Goal: Use online tool/utility: Utilize a website feature to perform a specific function

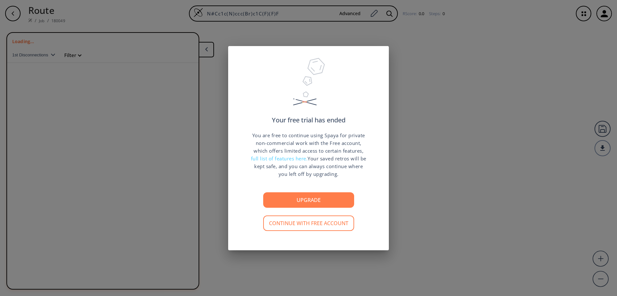
click at [308, 224] on button "Continue with free account" at bounding box center [308, 222] width 91 height 15
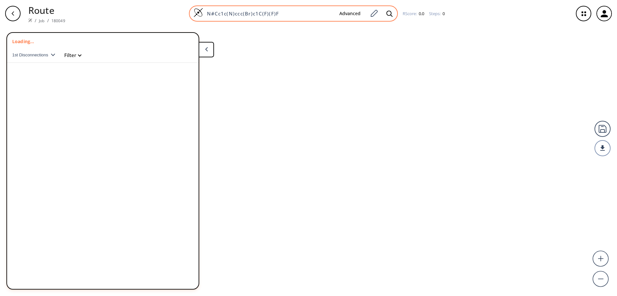
click at [198, 12] on img at bounding box center [199, 13] width 10 height 10
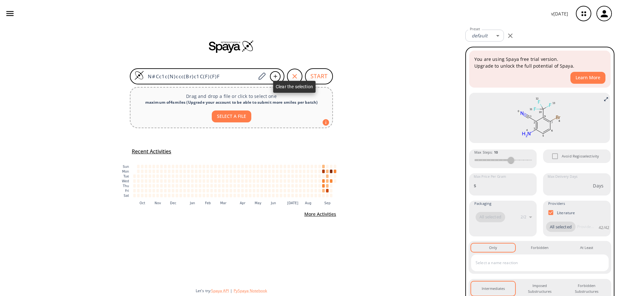
drag, startPoint x: 296, startPoint y: 75, endPoint x: 248, endPoint y: 74, distance: 48.9
click at [296, 75] on icon "button" at bounding box center [295, 76] width 8 height 8
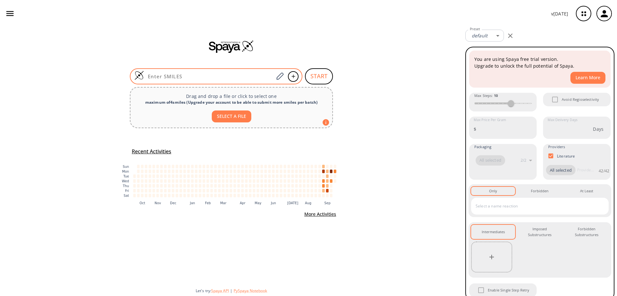
click at [199, 78] on input at bounding box center [209, 76] width 130 height 6
paste input "ClC1=C(C=CN2C3=CC(CC4=C5C=CC(Br)=C4)=C5C=C3)C2=NC=C1"
type input "ClC1=C(C=CN2C3=CC(CC4=C5C=CC(Br)=C4)=C5C=C3)C2=NC=C1"
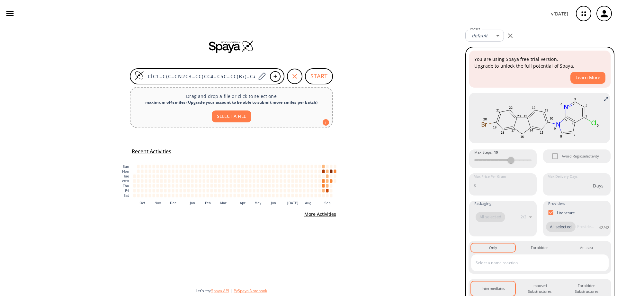
click at [233, 116] on button "SELECT A FILE" at bounding box center [232, 116] width 40 height 12
click at [324, 75] on button "START" at bounding box center [319, 76] width 28 height 16
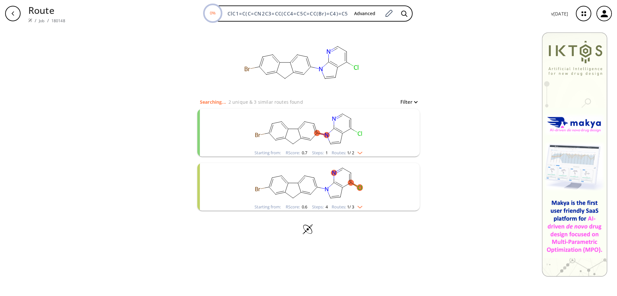
click at [331, 129] on rect "clusters" at bounding box center [308, 129] width 167 height 40
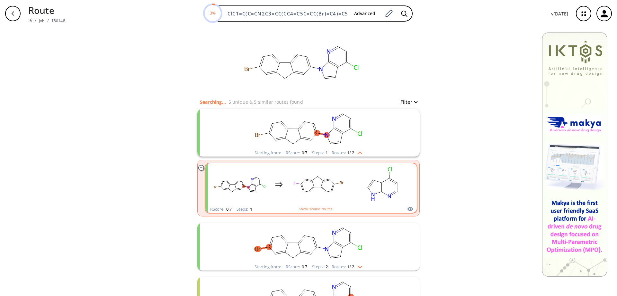
click at [333, 183] on ellipse "clusters" at bounding box center [334, 184] width 4 height 4
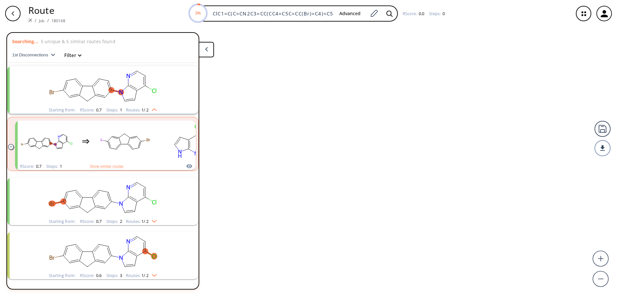
scroll to position [15, 0]
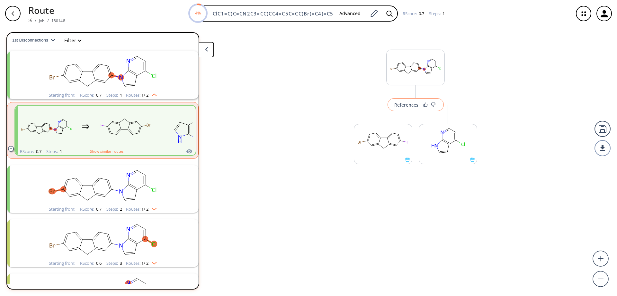
click at [411, 106] on div "References" at bounding box center [407, 105] width 24 height 4
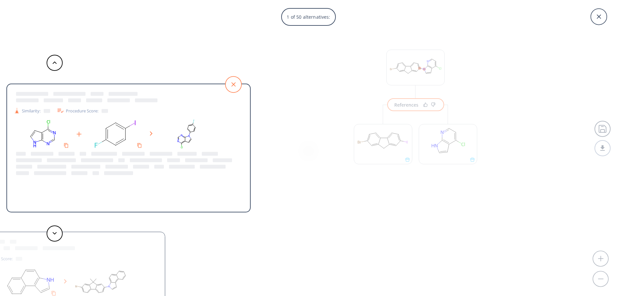
click at [232, 82] on icon at bounding box center [233, 84] width 16 height 16
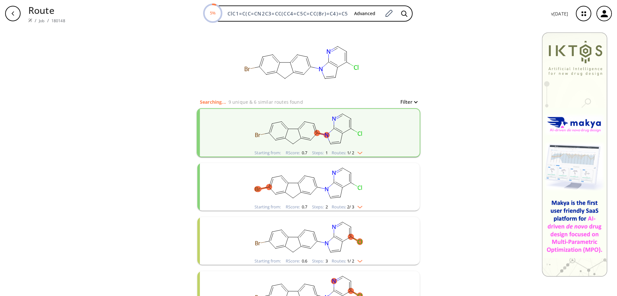
click at [313, 184] on rect "clusters" at bounding box center [308, 183] width 167 height 40
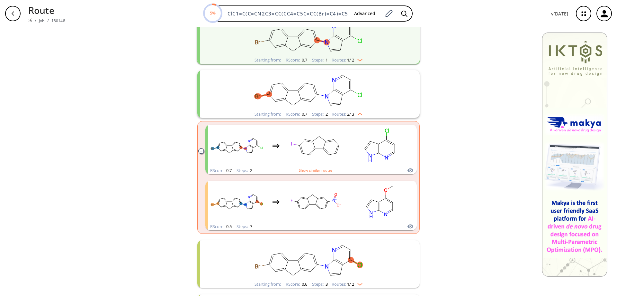
scroll to position [96, 0]
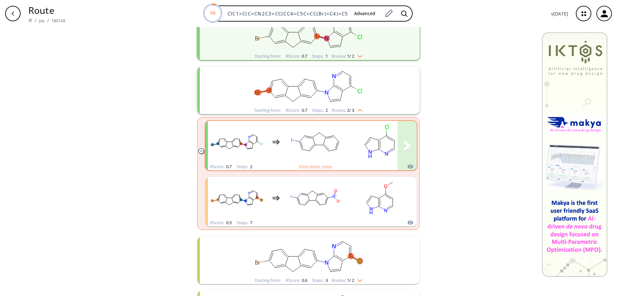
click at [343, 142] on div "clusters" at bounding box center [340, 142] width 265 height 42
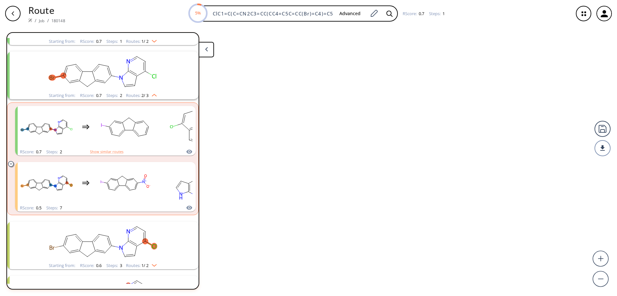
scroll to position [69, 0]
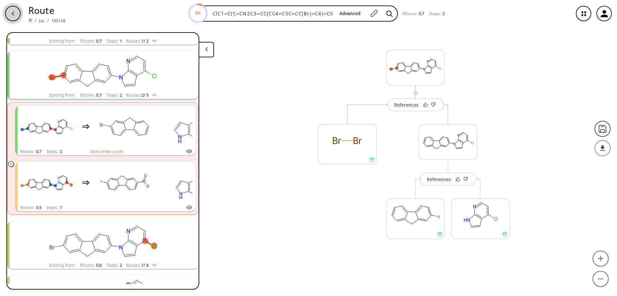
click at [16, 12] on div "button" at bounding box center [12, 13] width 15 height 15
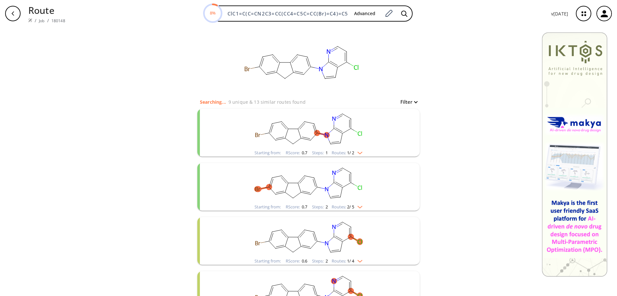
click at [309, 234] on rect "clusters" at bounding box center [308, 237] width 167 height 40
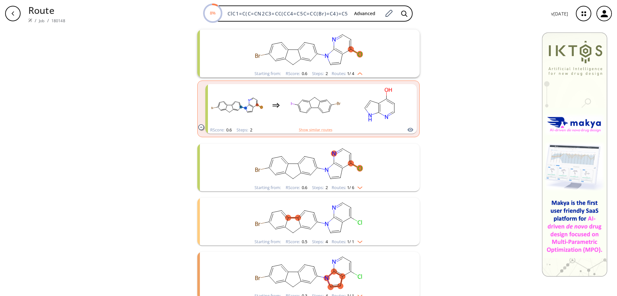
scroll to position [193, 0]
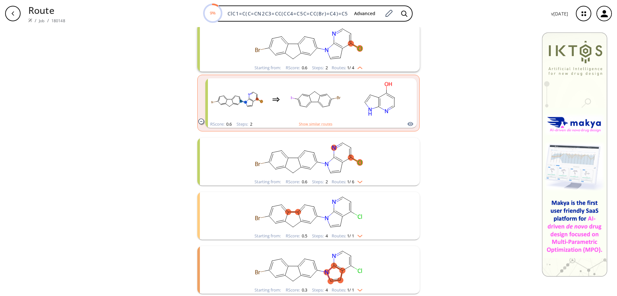
click at [320, 171] on rect "clusters" at bounding box center [308, 158] width 167 height 40
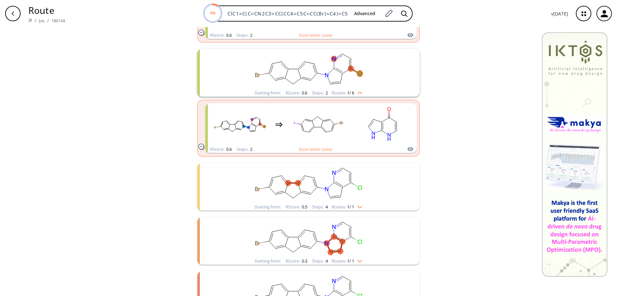
scroll to position [289, 0]
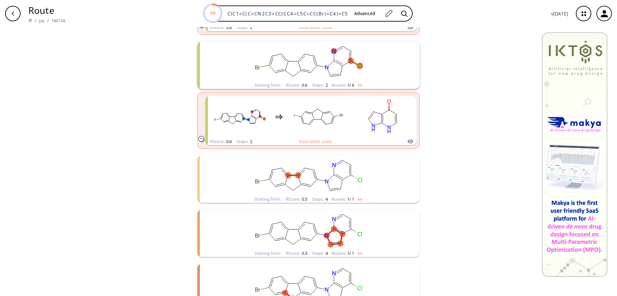
click at [296, 178] on rect "clusters" at bounding box center [308, 175] width 167 height 40
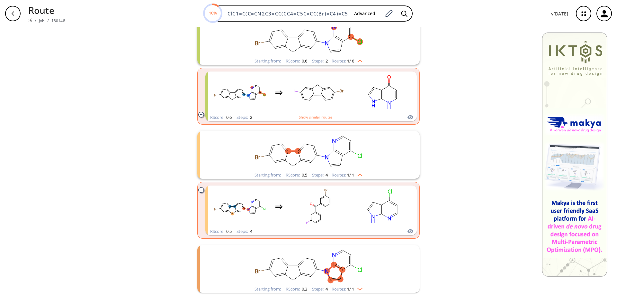
scroll to position [386, 0]
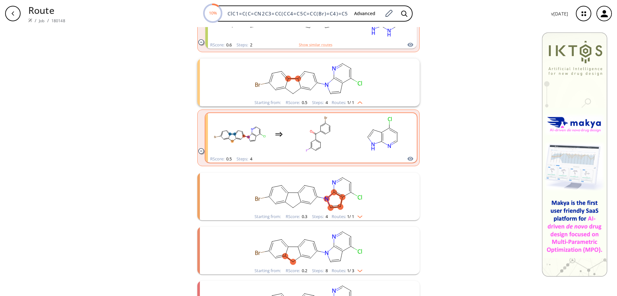
click at [382, 139] on rect "clusters" at bounding box center [383, 134] width 58 height 40
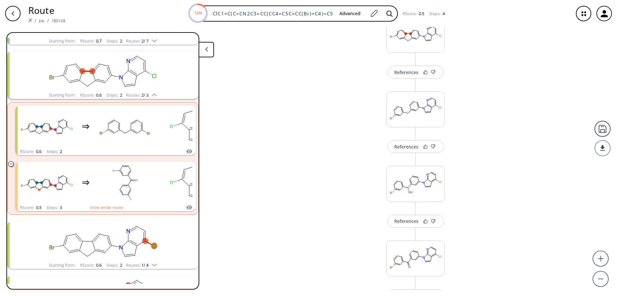
scroll to position [0, 0]
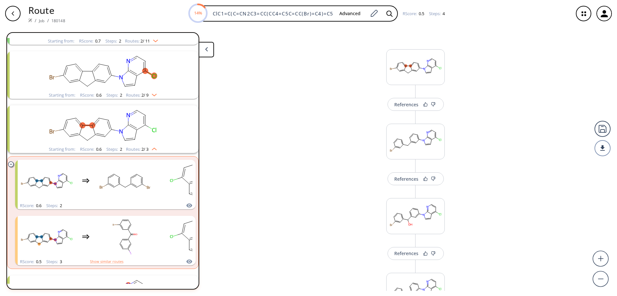
click at [19, 12] on div "button" at bounding box center [12, 13] width 15 height 15
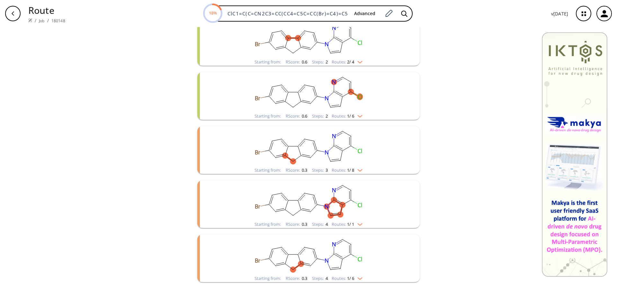
scroll to position [257, 0]
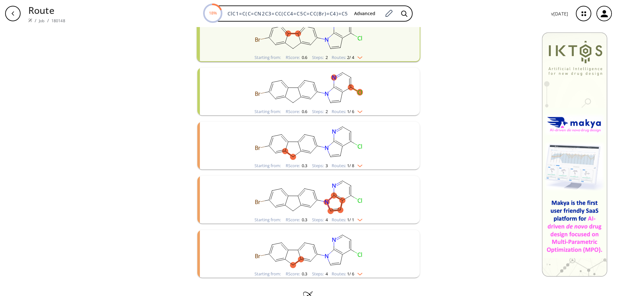
click at [325, 146] on icon "clusters" at bounding box center [326, 148] width 3 height 4
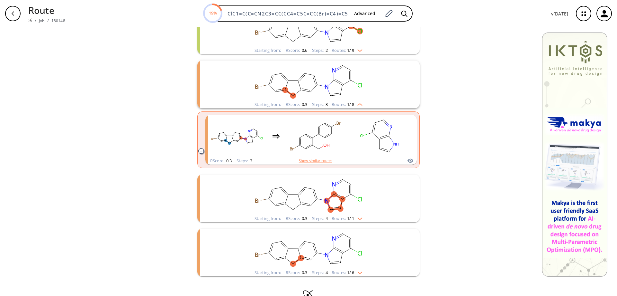
scroll to position [322, 0]
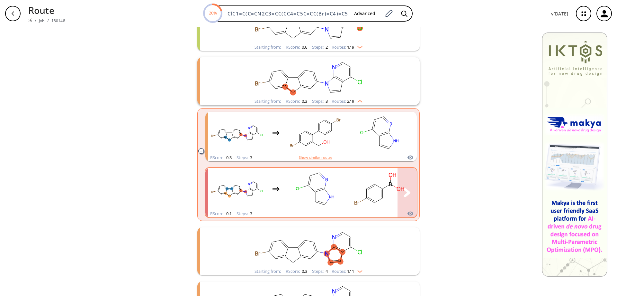
click at [368, 186] on rect "clusters" at bounding box center [380, 189] width 58 height 40
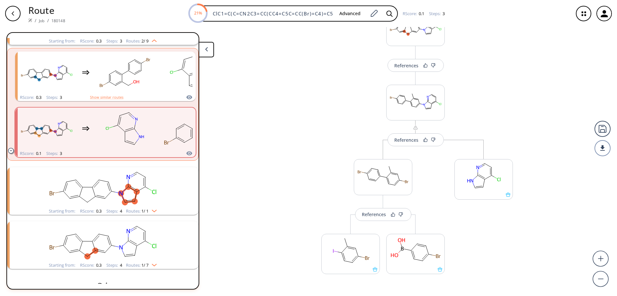
scroll to position [74, 0]
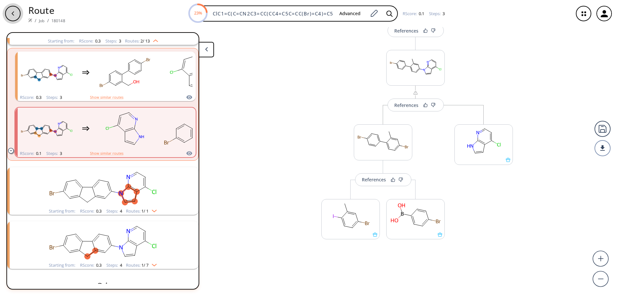
click at [16, 14] on div "button" at bounding box center [12, 13] width 15 height 15
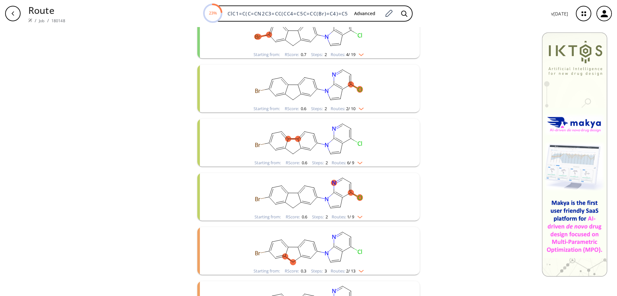
scroll to position [193, 0]
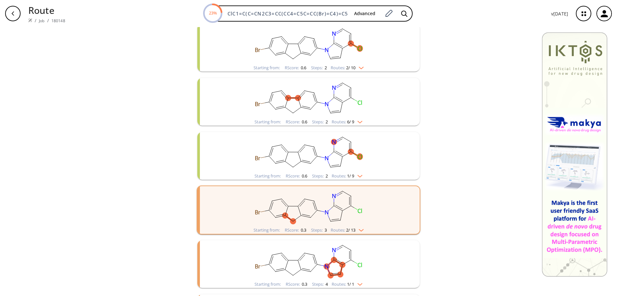
click at [303, 205] on rect "clusters" at bounding box center [308, 206] width 167 height 40
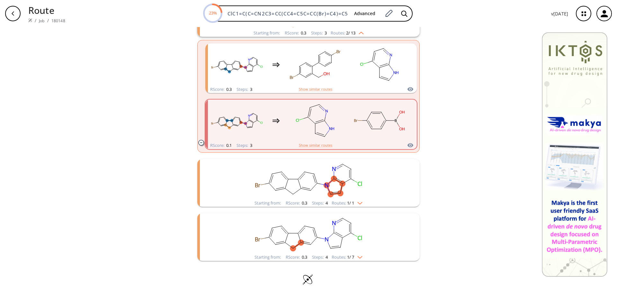
scroll to position [390, 0]
click at [304, 188] on rect "clusters" at bounding box center [308, 179] width 167 height 40
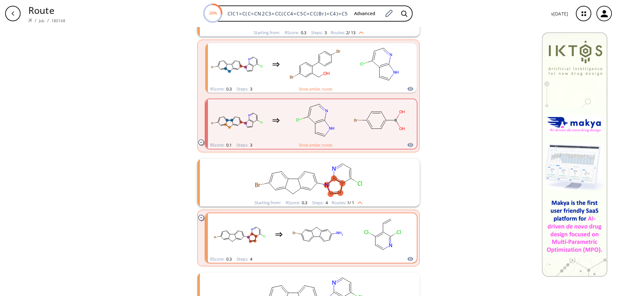
click at [377, 228] on rect "clusters" at bounding box center [383, 234] width 58 height 40
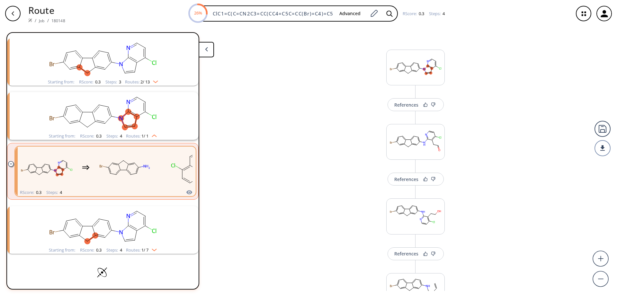
click at [535, 122] on div "References More routes from here References More routes from here References Mo…" at bounding box center [308, 158] width 617 height 263
click at [407, 105] on div "References" at bounding box center [407, 105] width 24 height 4
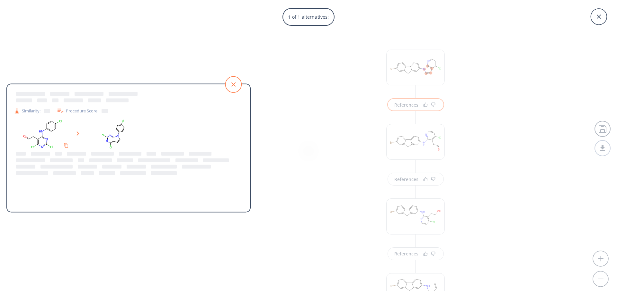
click at [237, 84] on icon at bounding box center [233, 84] width 16 height 16
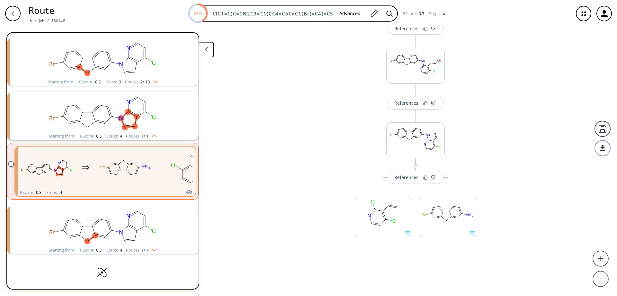
scroll to position [161, 0]
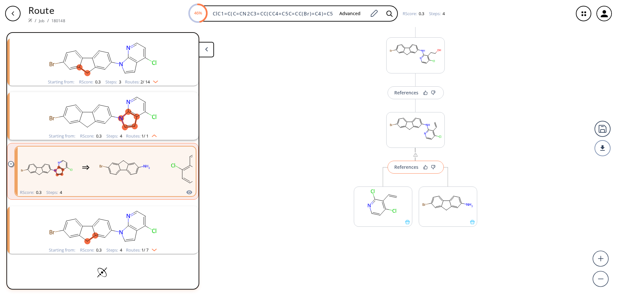
click at [409, 167] on div "References" at bounding box center [407, 167] width 24 height 4
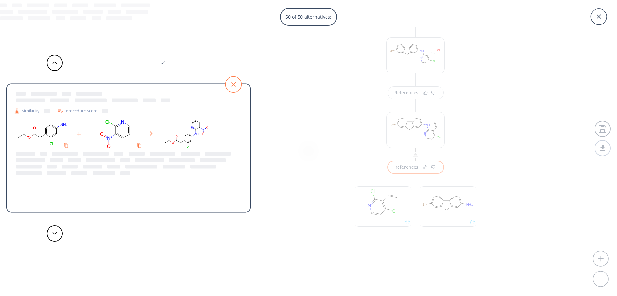
click at [235, 83] on icon at bounding box center [234, 84] width 4 height 4
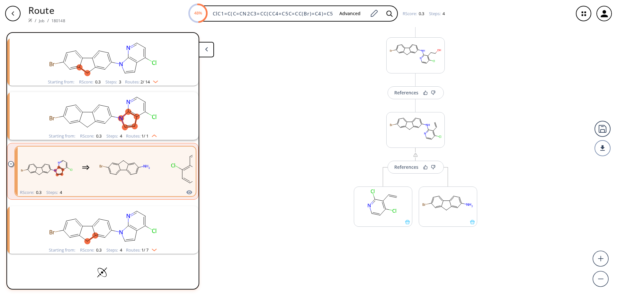
click at [15, 17] on div "button" at bounding box center [12, 13] width 15 height 15
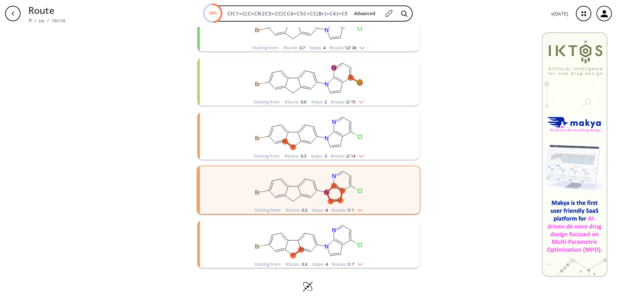
scroll to position [274, 0]
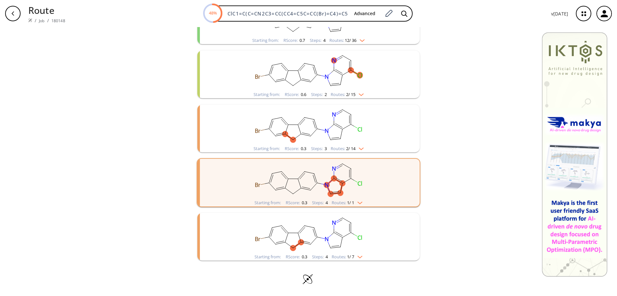
click at [323, 180] on rect "clusters" at bounding box center [308, 179] width 167 height 40
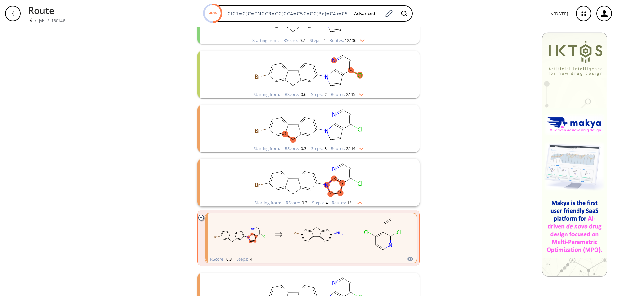
scroll to position [334, 0]
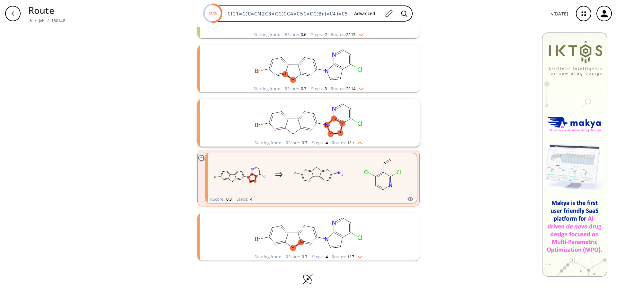
click at [316, 238] on ellipse "clusters" at bounding box center [317, 237] width 6 height 6
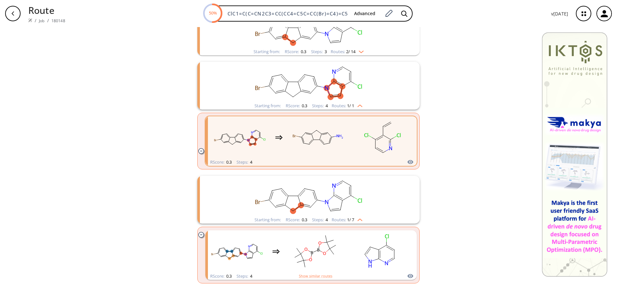
scroll to position [394, 0]
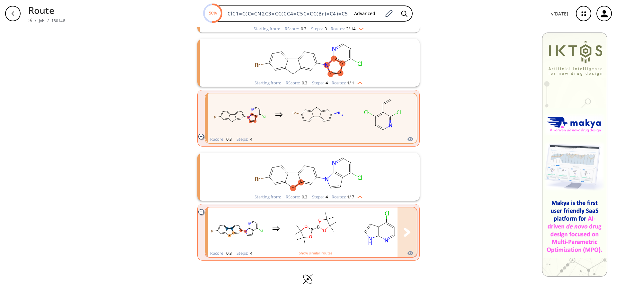
click at [362, 230] on ellipse "clusters" at bounding box center [364, 230] width 5 height 5
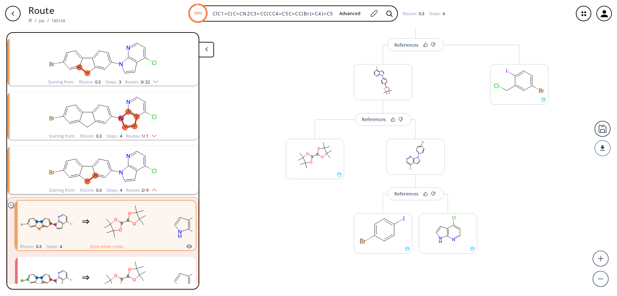
scroll to position [161, 0]
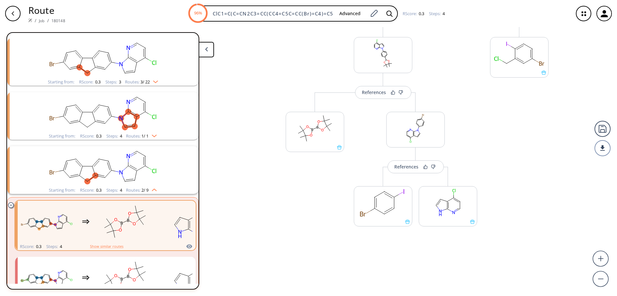
click at [10, 12] on div "button" at bounding box center [12, 13] width 15 height 15
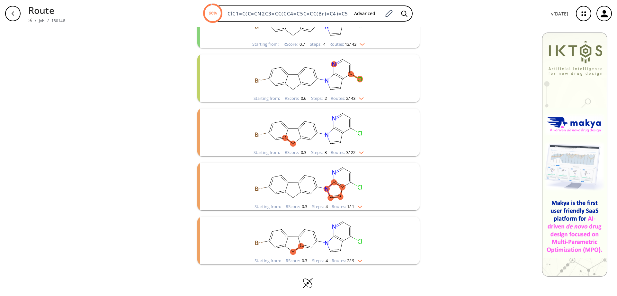
scroll to position [274, 0]
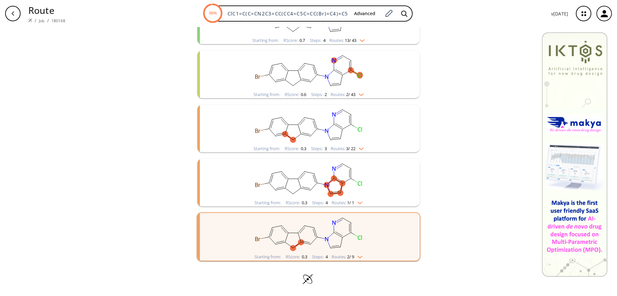
click at [312, 181] on rect "clusters" at bounding box center [308, 179] width 167 height 40
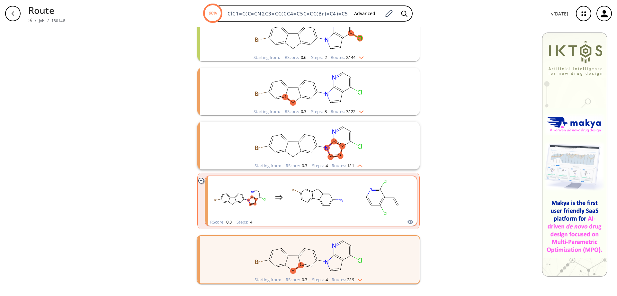
scroll to position [334, 0]
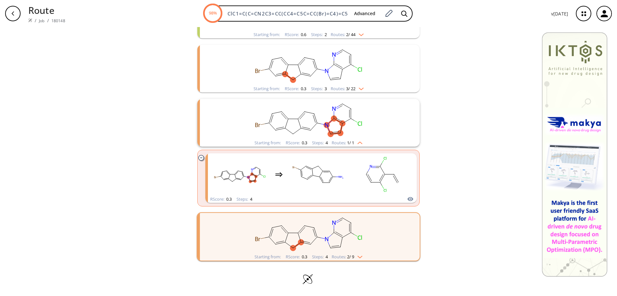
click at [302, 235] on rect "clusters" at bounding box center [308, 233] width 167 height 40
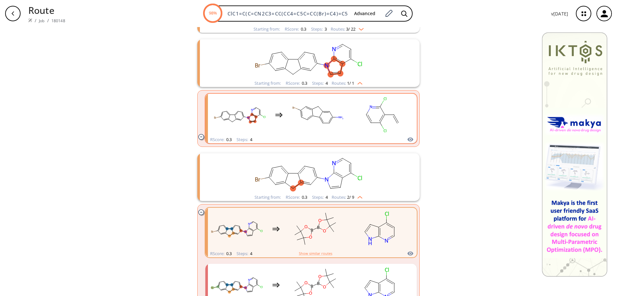
scroll to position [450, 0]
